Goal: Check status

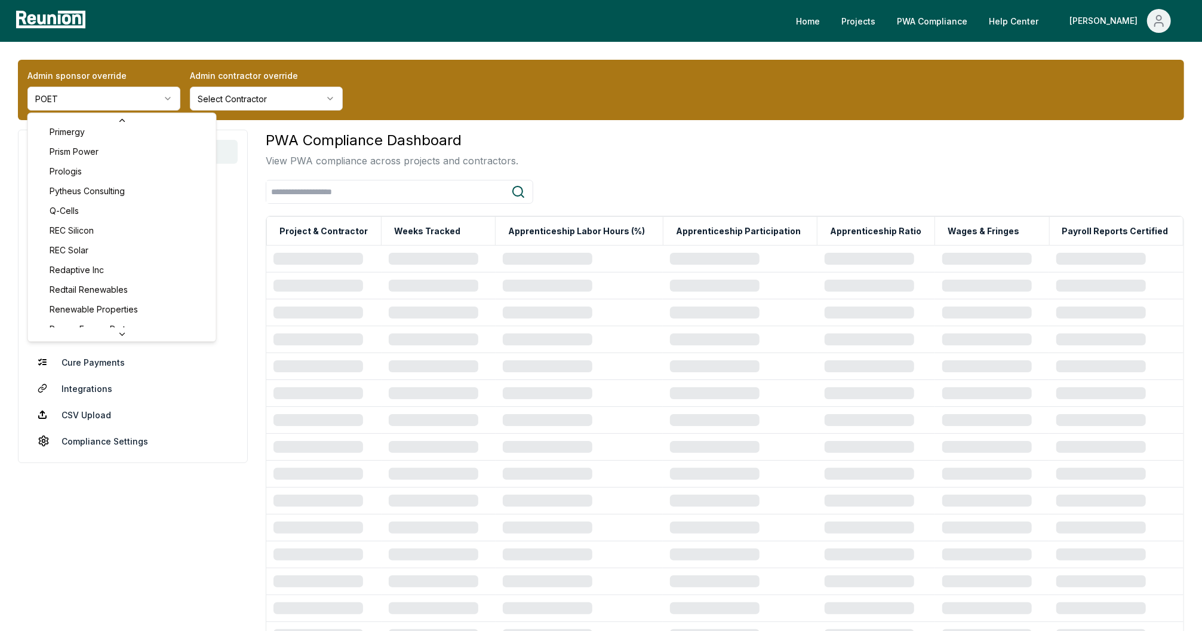
scroll to position [3811, 0]
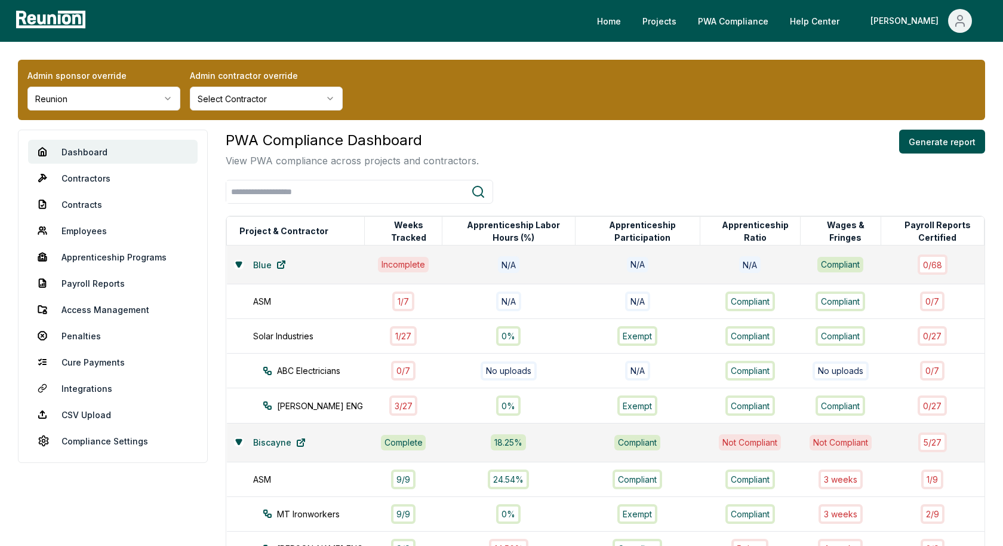
click at [595, 149] on div "PWA Compliance Dashboard View PWA compliance across projects and contractors. G…" at bounding box center [606, 149] width 760 height 38
click at [235, 443] on button at bounding box center [239, 442] width 10 height 10
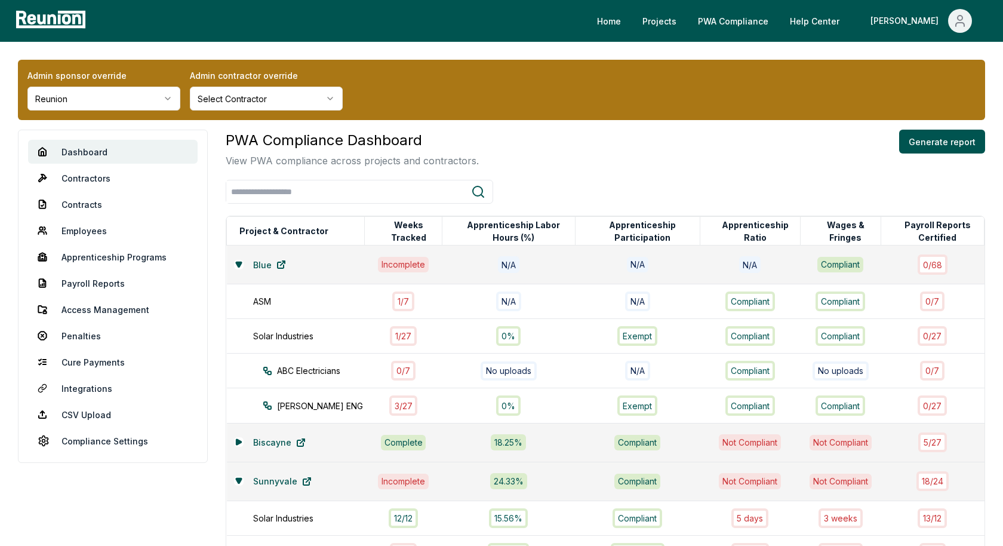
click at [237, 469] on div "Sunnyvale" at bounding box center [296, 481] width 124 height 24
click at [237, 471] on div "Sunnyvale" at bounding box center [296, 481] width 124 height 24
click at [238, 480] on icon at bounding box center [238, 480] width 7 height 7
click at [187, 492] on aside "Dashboard Contractors Contracts Employees [DEMOGRAPHIC_DATA] Programs Payroll R…" at bounding box center [113, 363] width 190 height 467
click at [695, 104] on div "Admin sponsor override Reunion Admin contractor override Select Contractor" at bounding box center [502, 90] width 968 height 60
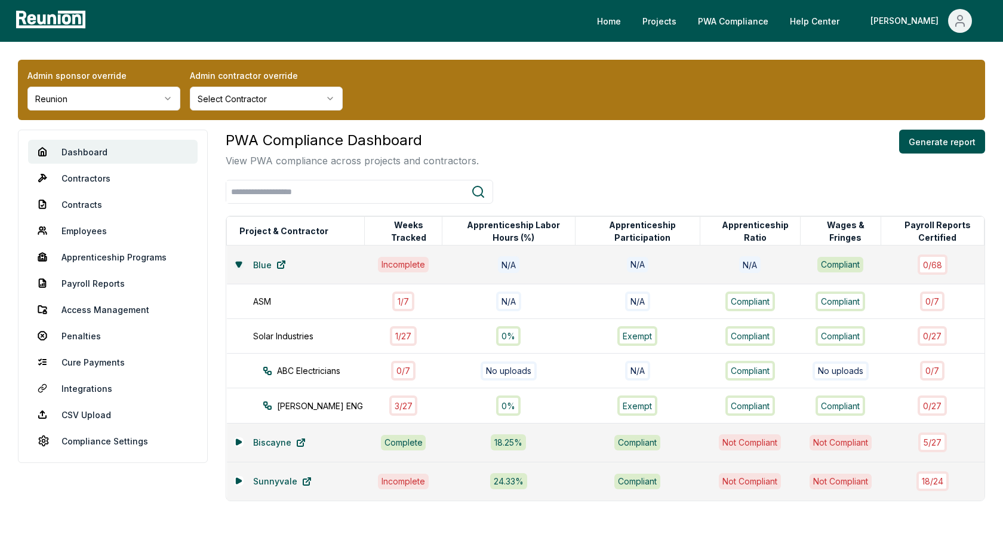
click at [239, 263] on icon at bounding box center [238, 264] width 5 height 5
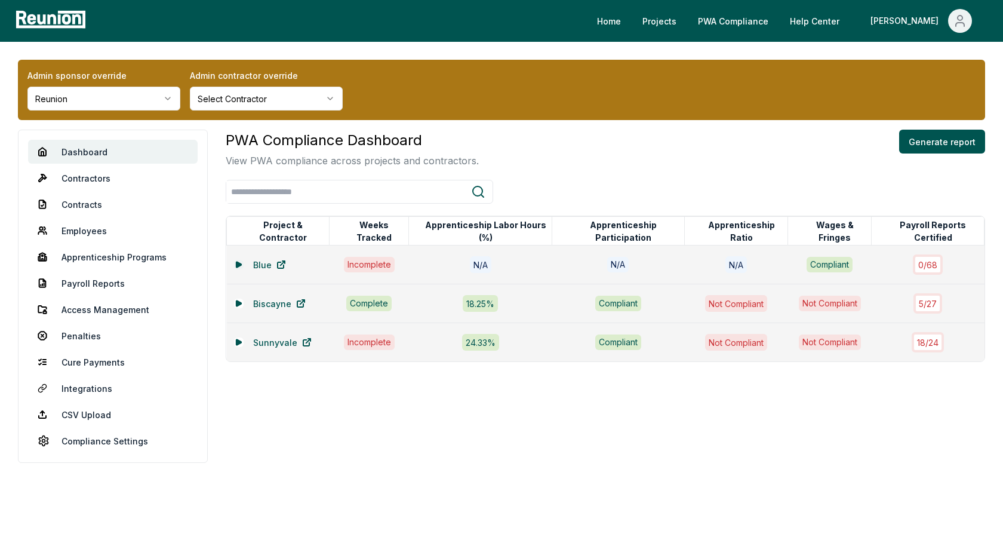
click at [236, 263] on icon at bounding box center [238, 264] width 5 height 5
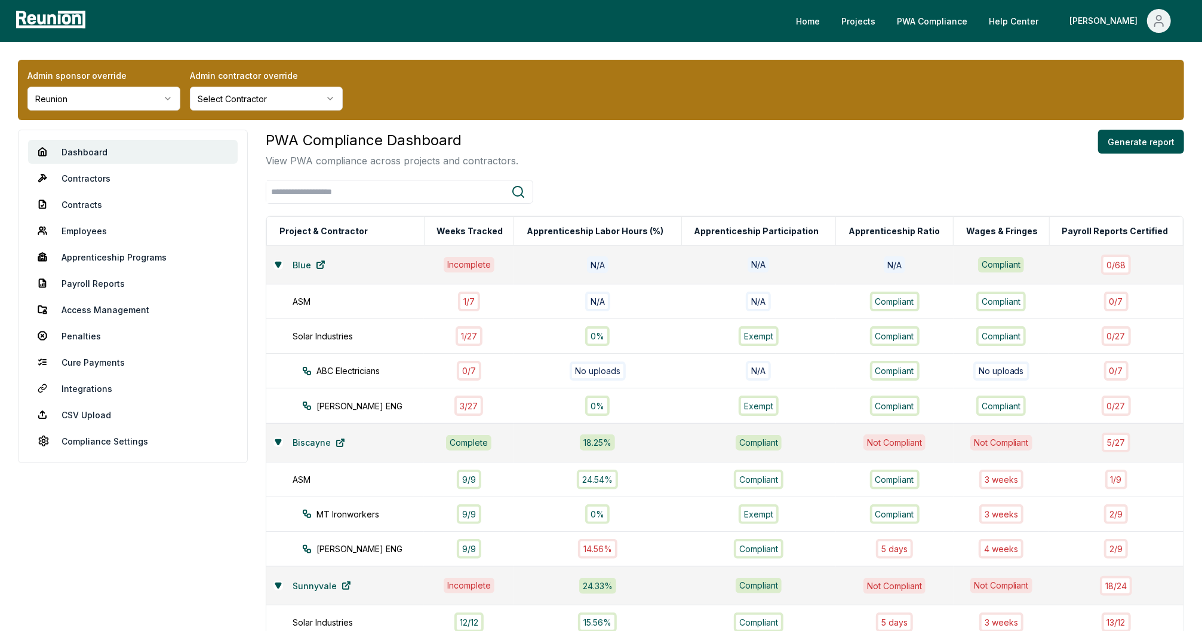
click at [67, 95] on html "Please visit us on your desktop We're working on making our marketplace mobile-…" at bounding box center [601, 394] width 1202 height 788
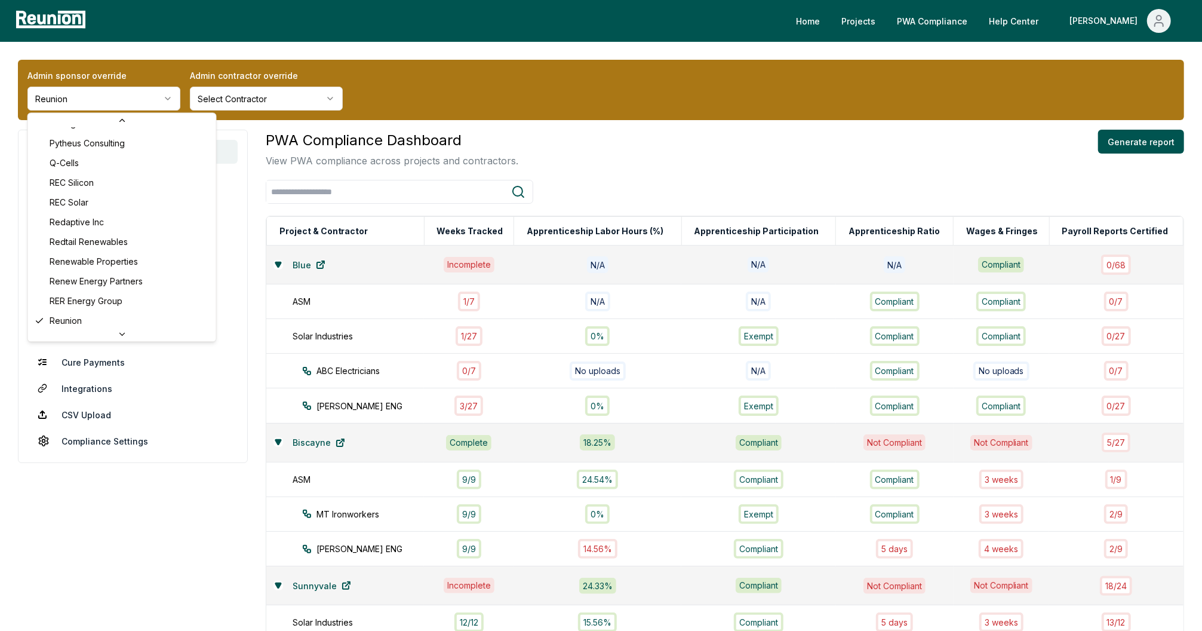
scroll to position [3496, 0]
